Goal: Task Accomplishment & Management: Use online tool/utility

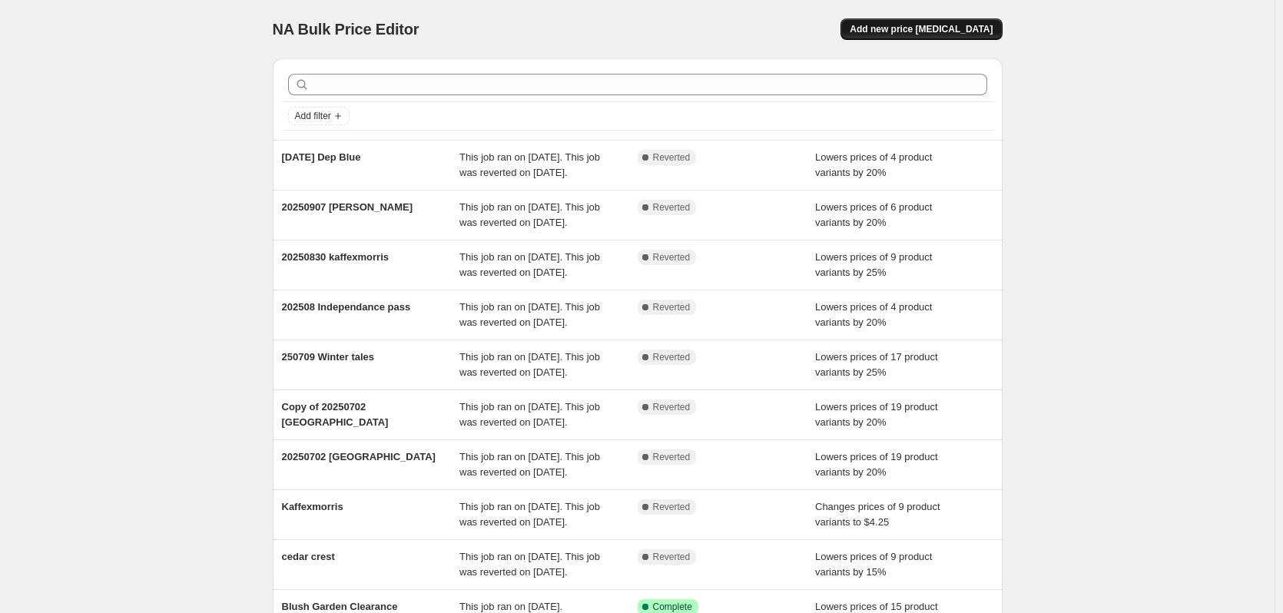
click at [906, 31] on span "Add new price [MEDICAL_DATA]" at bounding box center [921, 29] width 143 height 12
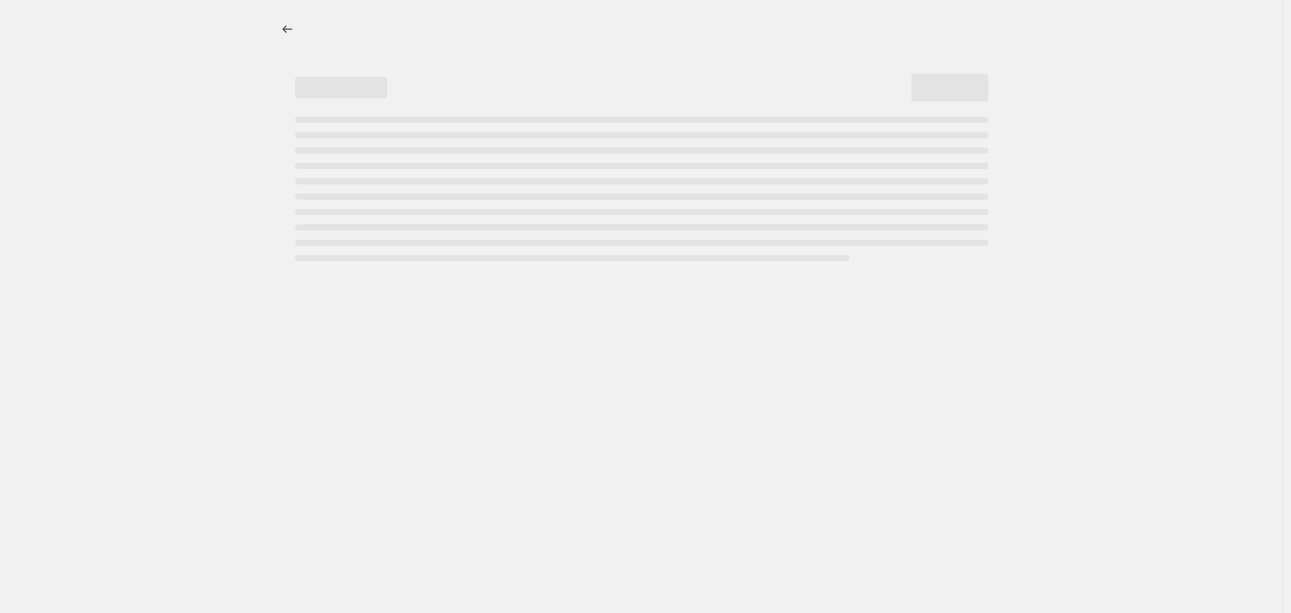
select select "percentage"
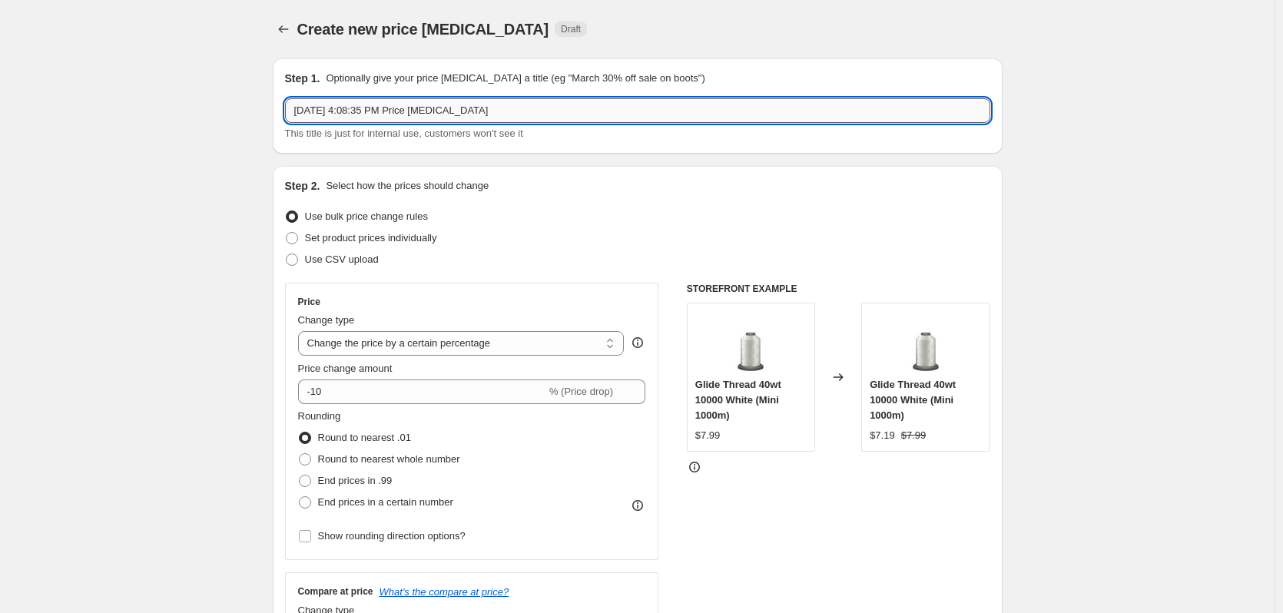
click at [313, 110] on input "[DATE] 4:08:35 PM Price [MEDICAL_DATA]" at bounding box center [637, 110] width 705 height 25
drag, startPoint x: 546, startPoint y: 106, endPoint x: 240, endPoint y: 115, distance: 305.9
type input "251001"
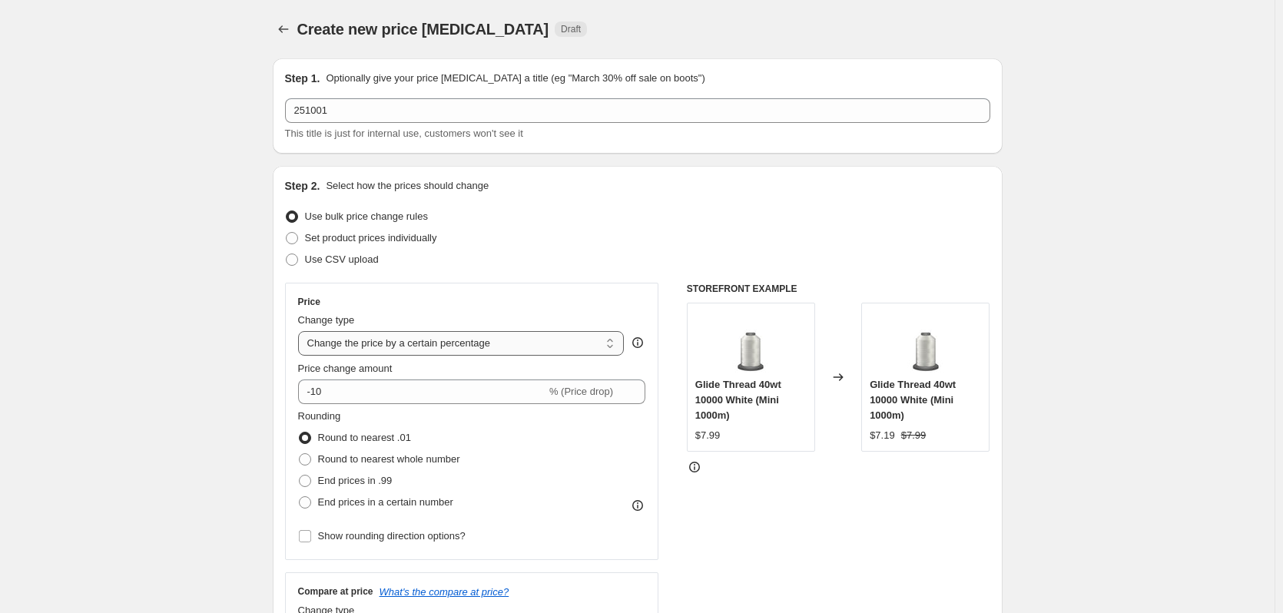
click at [344, 342] on select "Change the price to a certain amount Change the price by a certain amount Chang…" at bounding box center [461, 343] width 326 height 25
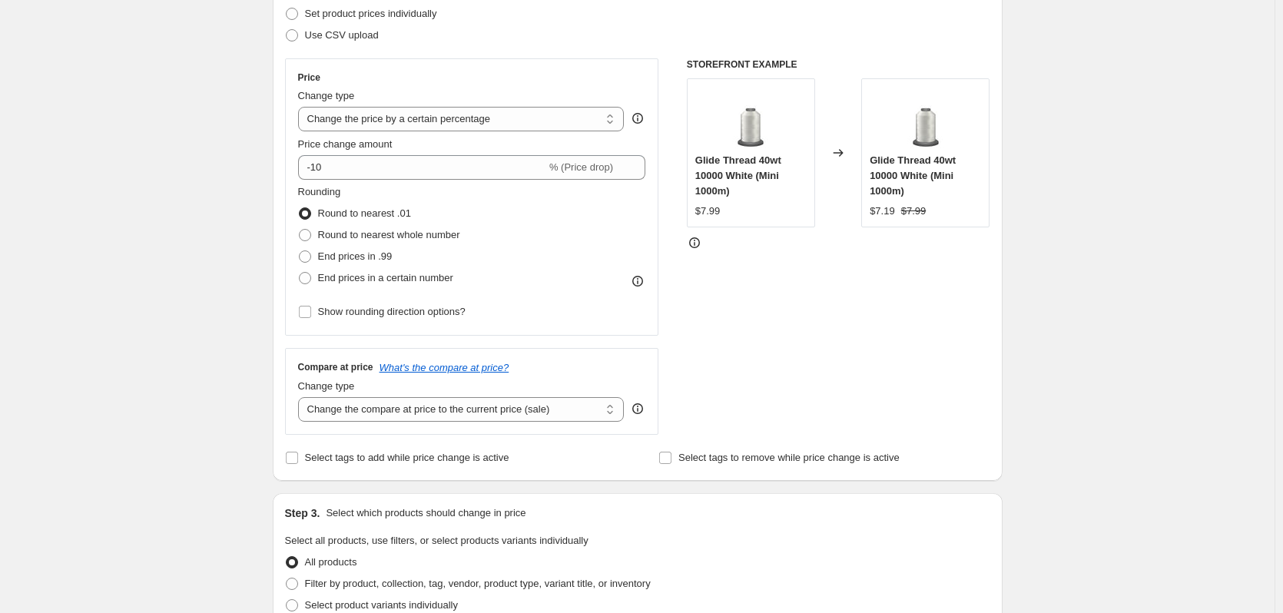
scroll to position [230, 0]
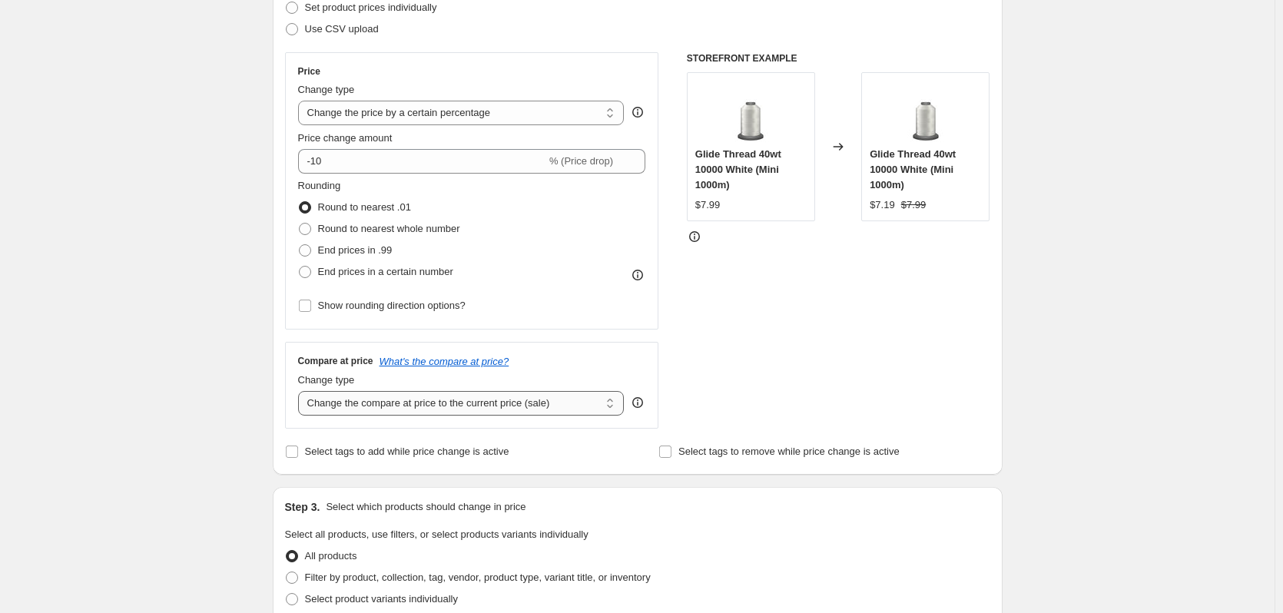
click at [354, 406] on select "Change the compare at price to the current price (sale) Change the compare at p…" at bounding box center [461, 403] width 326 height 25
select select "bp"
click at [301, 391] on select "Change the compare at price to the current price (sale) Change the compare at p…" at bounding box center [461, 403] width 326 height 25
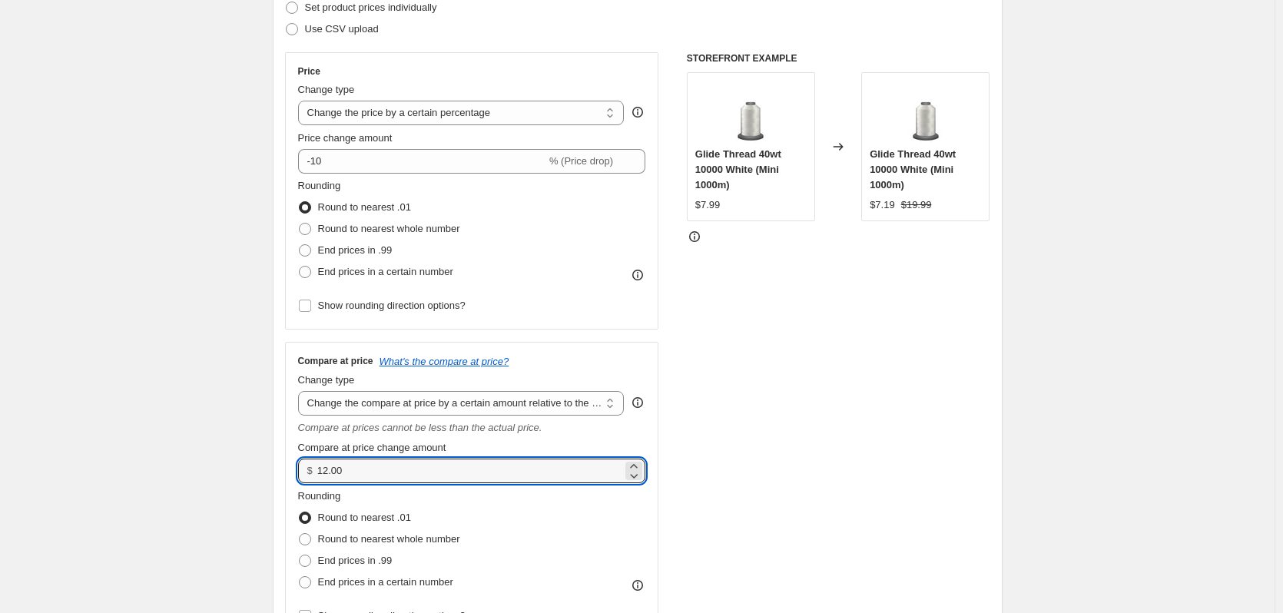
drag, startPoint x: 363, startPoint y: 469, endPoint x: 282, endPoint y: 478, distance: 81.2
click at [282, 478] on div "Step 2. Select how the prices should change Use bulk price change rules Set pro…" at bounding box center [638, 310] width 730 height 751
type input "0.00"
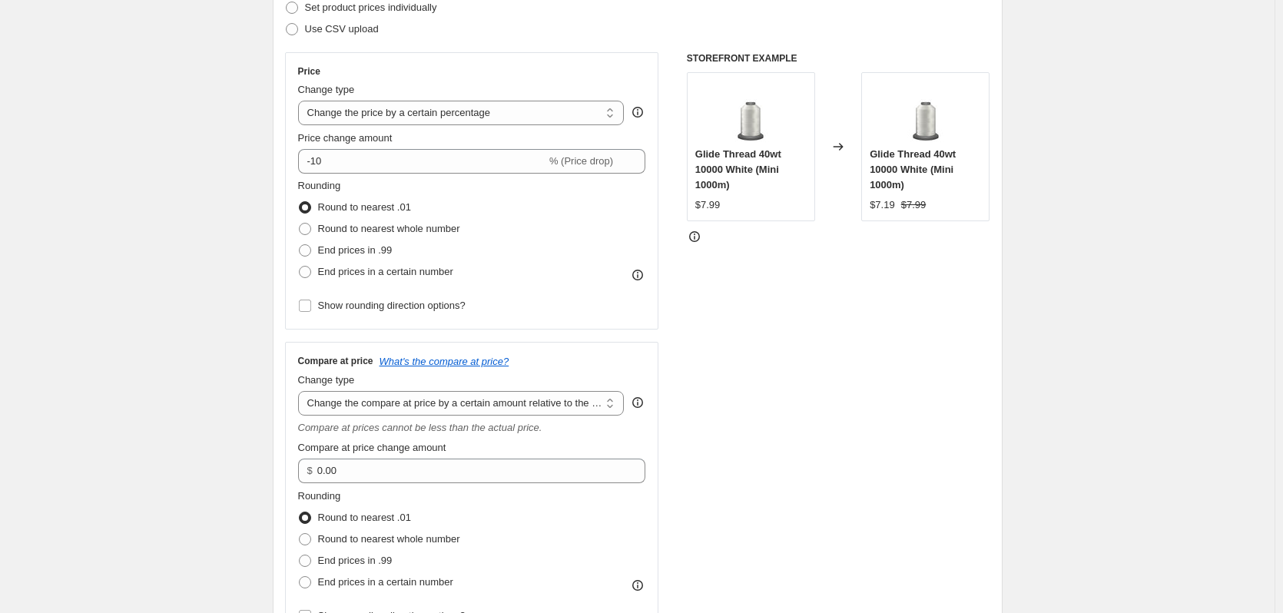
click at [281, 478] on div "Step 2. Select how the prices should change Use bulk price change rules Set pro…" at bounding box center [638, 310] width 730 height 751
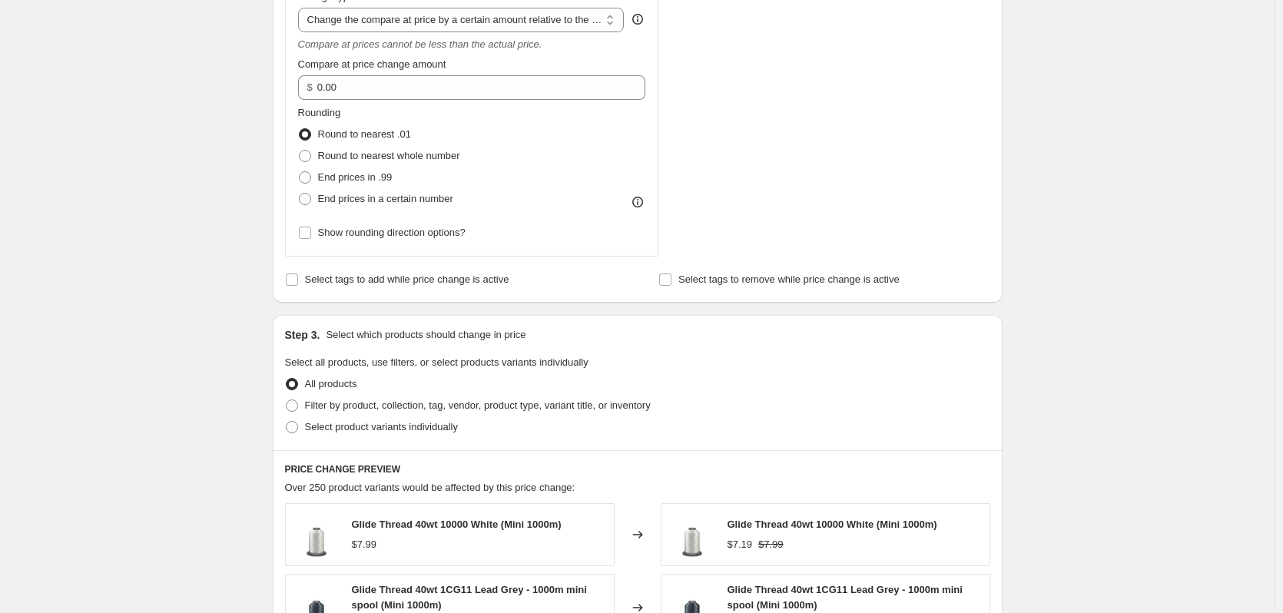
scroll to position [615, 0]
click at [303, 403] on label "Filter by product, collection, tag, vendor, product type, variant title, or inv…" at bounding box center [468, 405] width 366 height 22
click at [287, 399] on input "Filter by product, collection, tag, vendor, product type, variant title, or inv…" at bounding box center [286, 399] width 1 height 1
radio input "true"
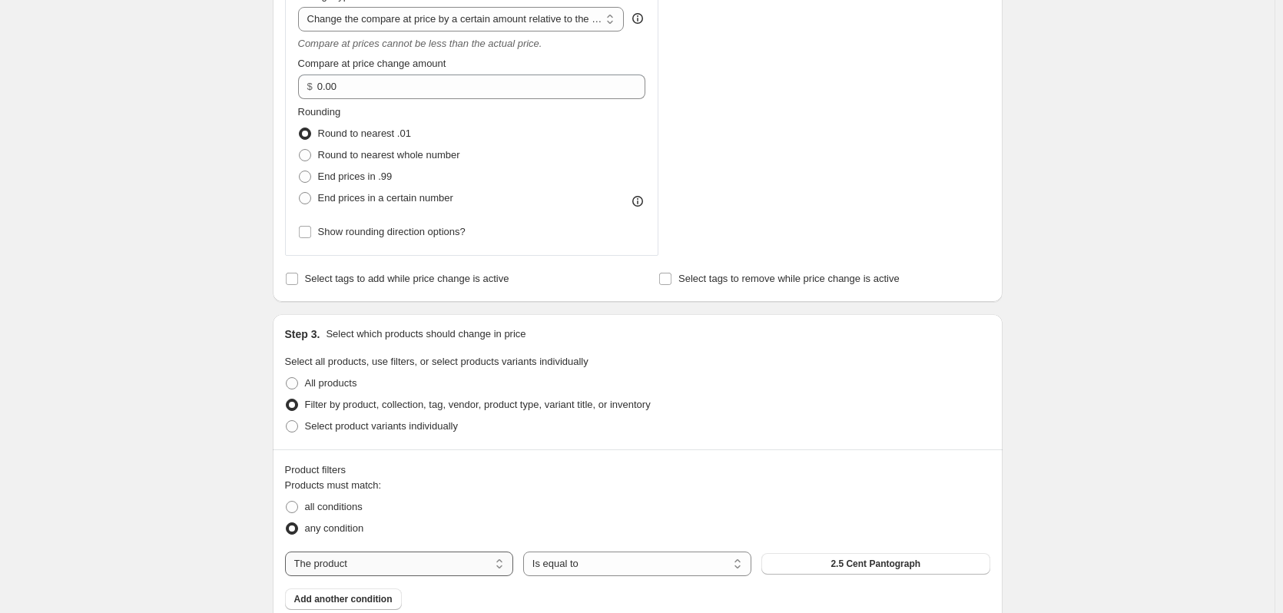
click at [335, 568] on select "The product The product's collection The product's tag The product's vendor The…" at bounding box center [399, 564] width 228 height 25
select select "collection"
click at [804, 555] on button "Art Of Midnight" at bounding box center [875, 564] width 228 height 22
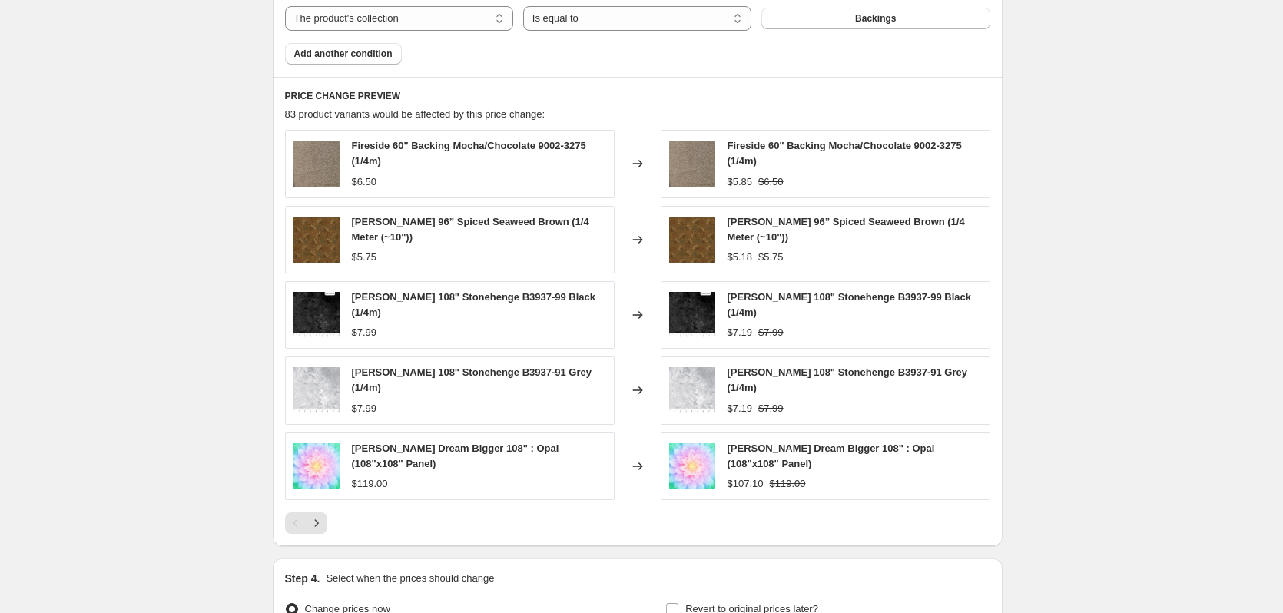
scroll to position [1306, 0]
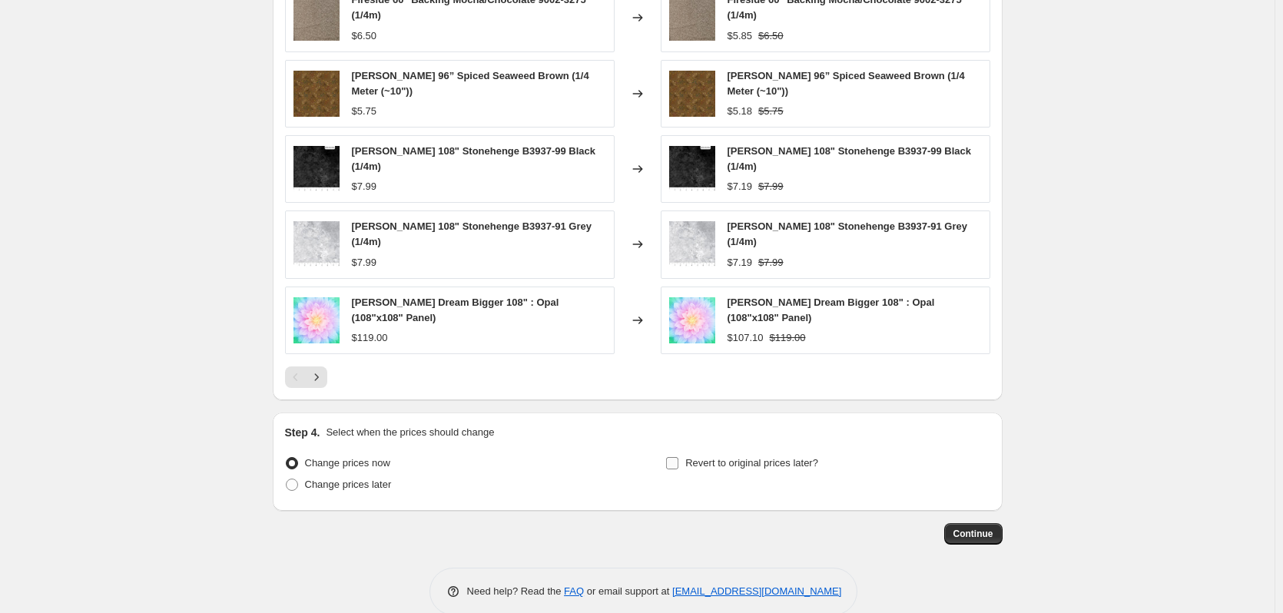
click at [685, 452] on label "Revert to original prices later?" at bounding box center [741, 463] width 153 height 22
click at [678, 457] on input "Revert to original prices later?" at bounding box center [672, 463] width 12 height 12
checkbox input "true"
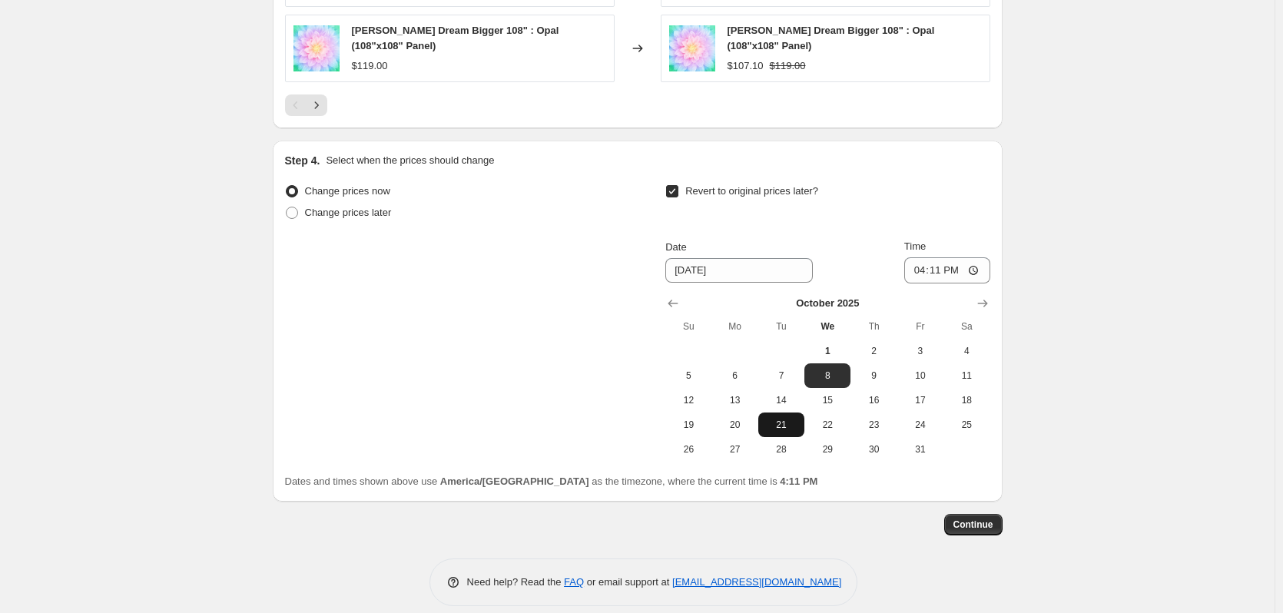
scroll to position [1580, 0]
click at [874, 367] on span "9" at bounding box center [874, 373] width 34 height 12
type input "[DATE]"
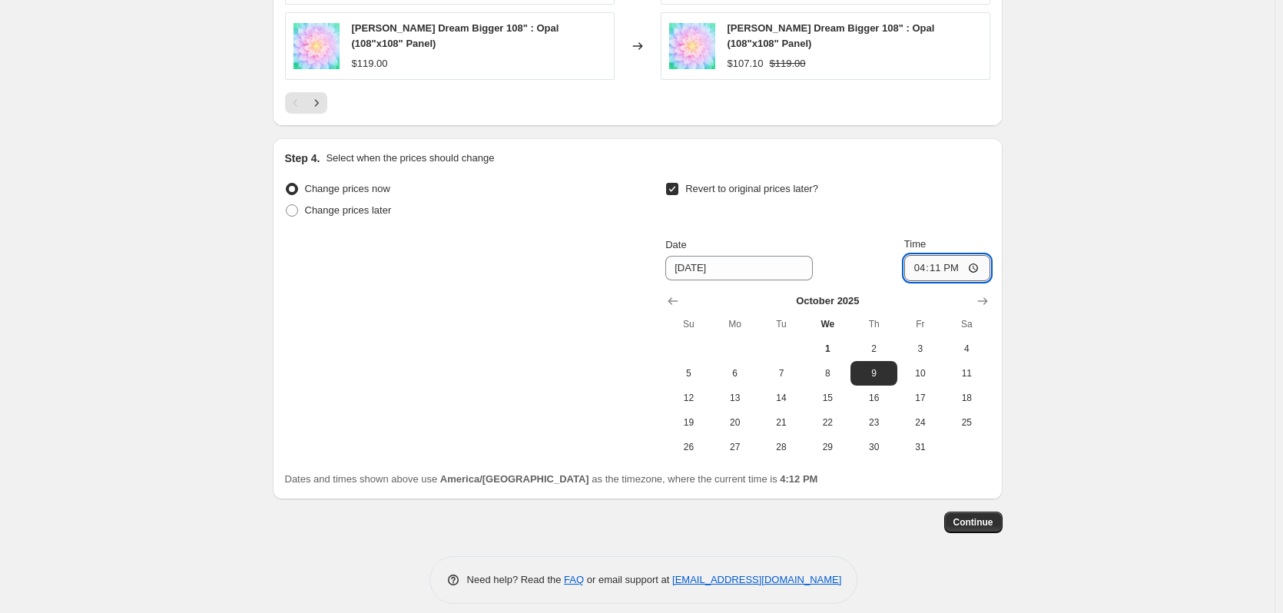
click at [914, 257] on input "16:11" at bounding box center [947, 268] width 86 height 26
type input "12:11"
click at [979, 516] on span "Continue" at bounding box center [973, 522] width 40 height 12
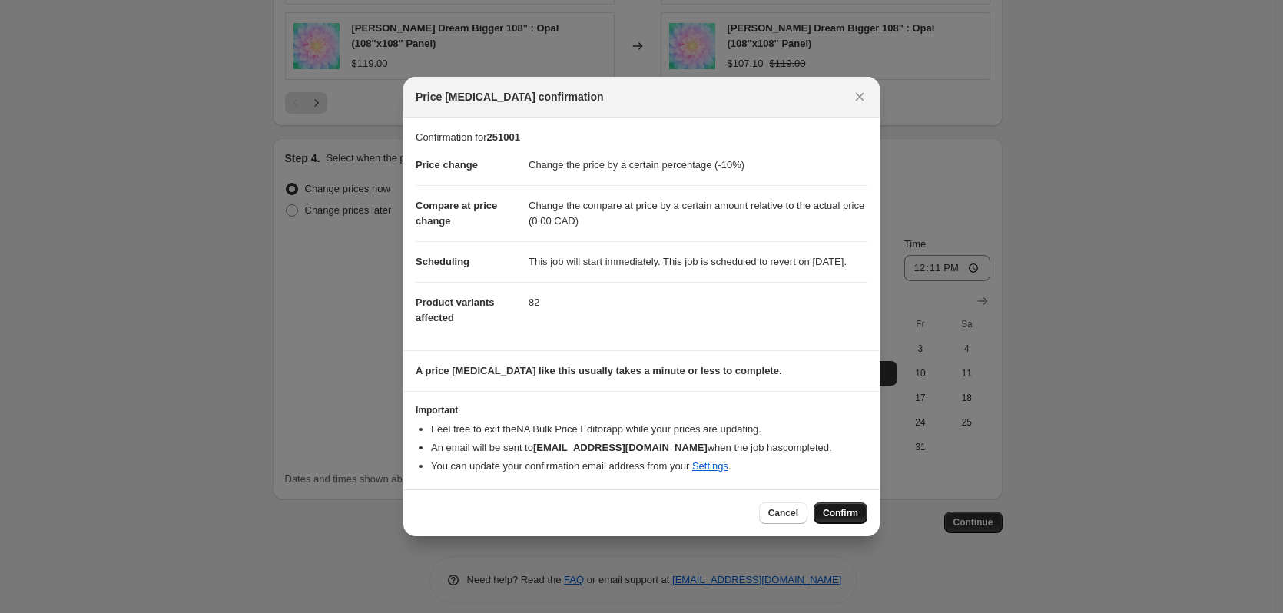
click at [831, 519] on span "Confirm" at bounding box center [840, 513] width 35 height 12
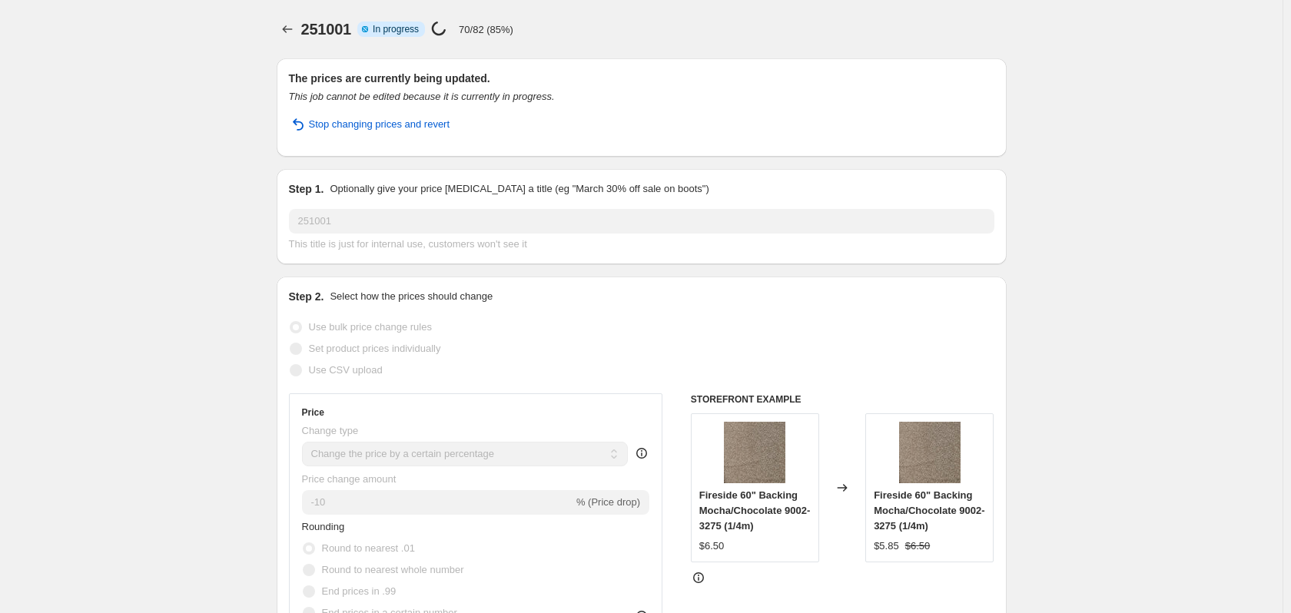
select select "percentage"
select select "bp"
select select "collection"
